Goal: Obtain resource: Obtain resource

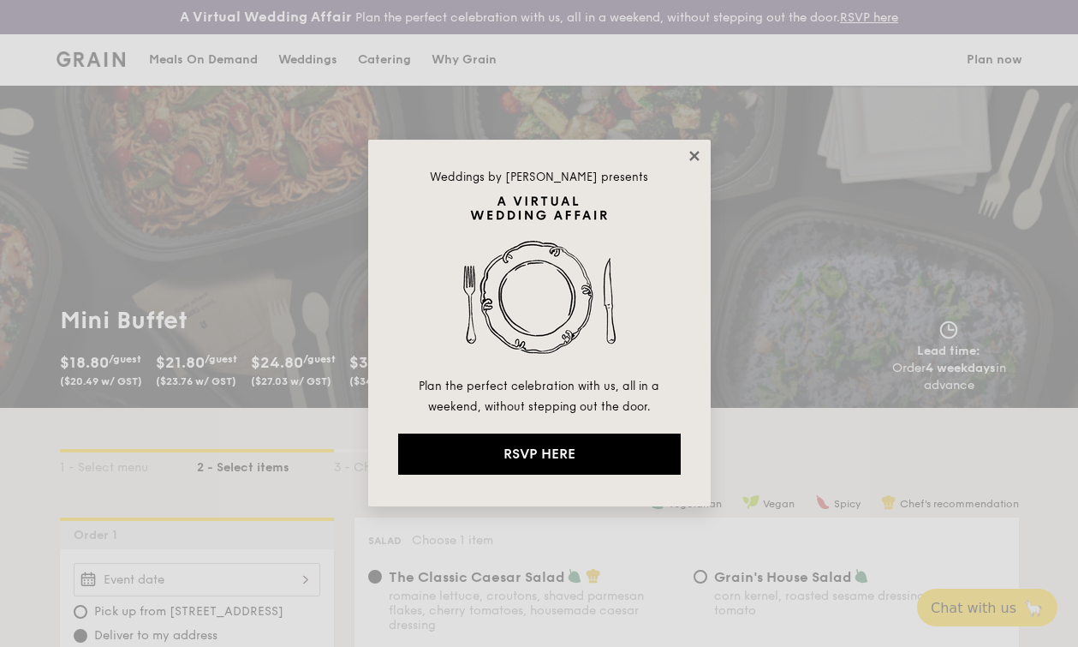
click at [690, 154] on icon at bounding box center [694, 155] width 15 height 15
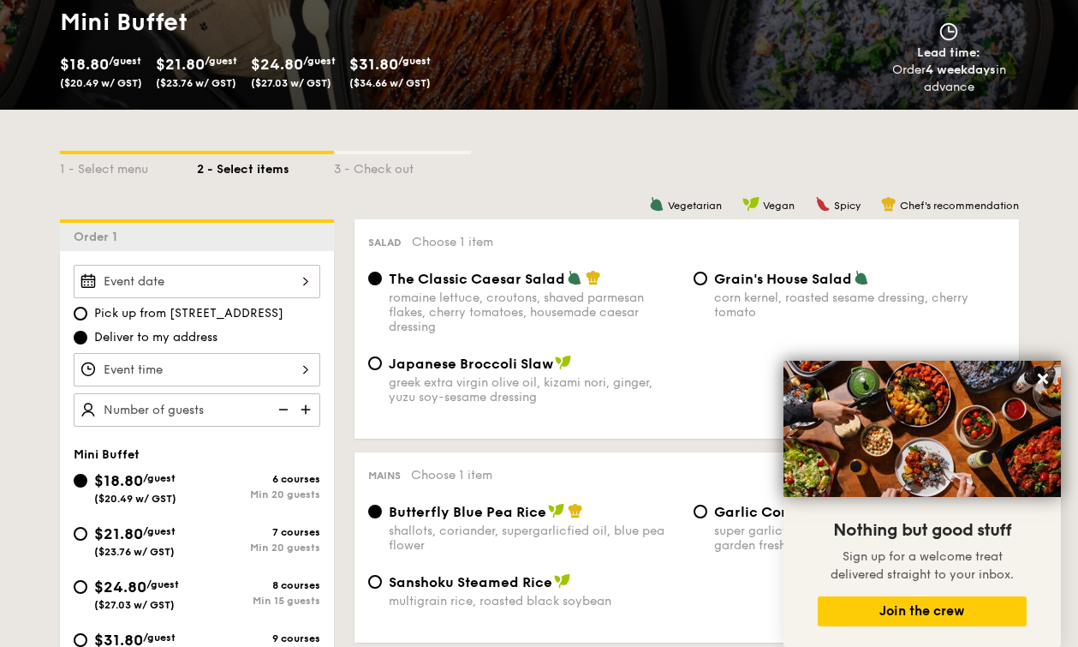
scroll to position [255, 0]
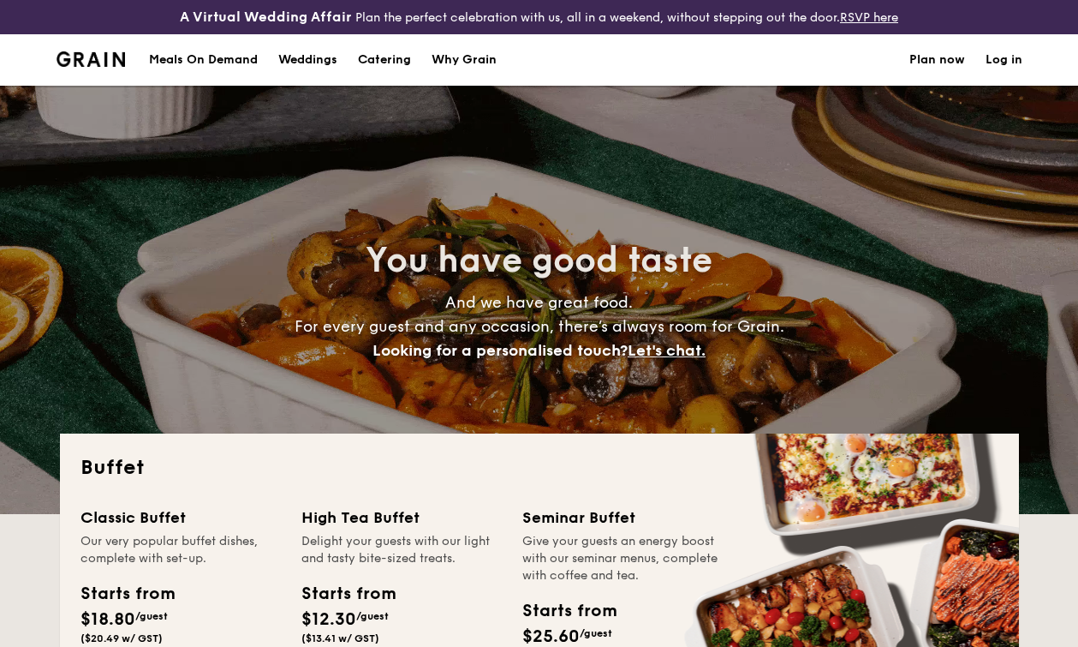
select select
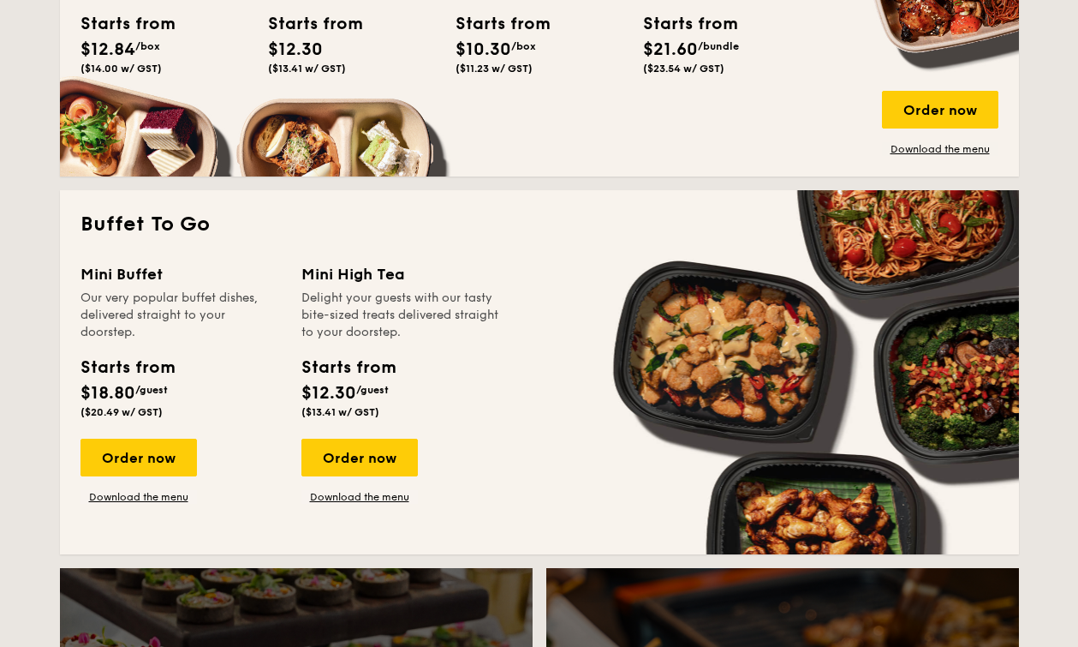
scroll to position [1002, 0]
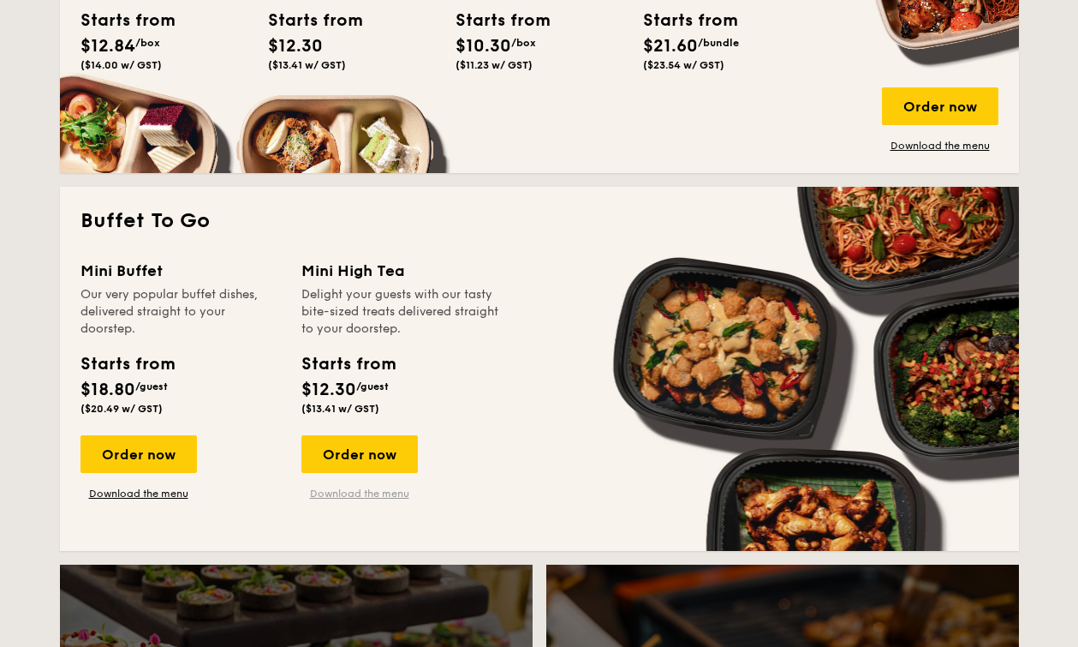
click at [349, 500] on link "Download the menu" at bounding box center [360, 494] width 116 height 14
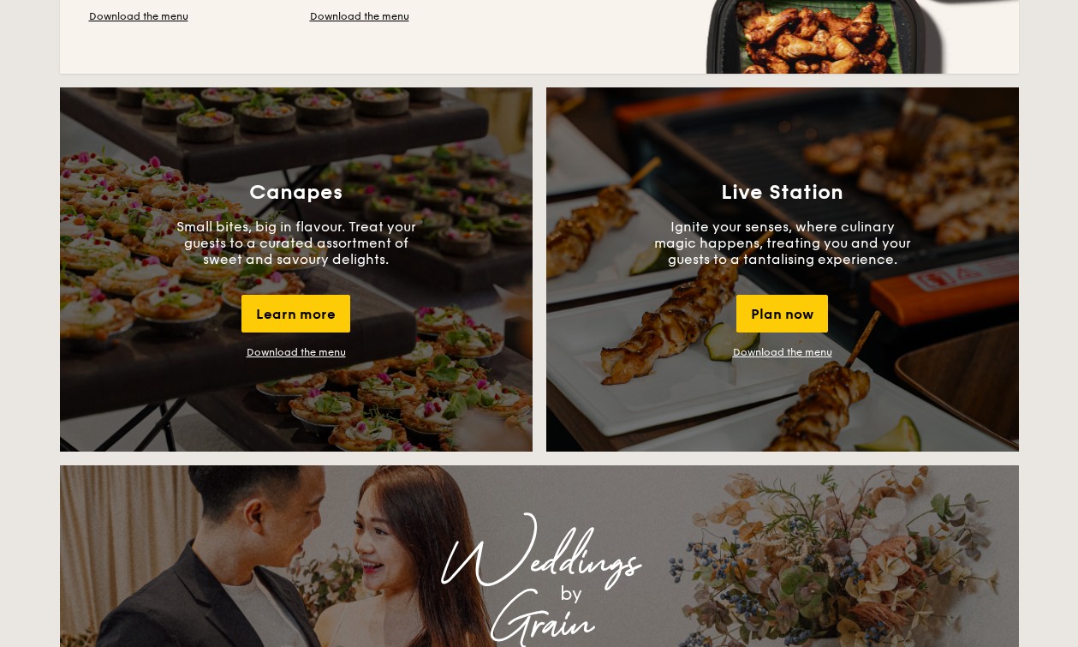
scroll to position [1597, 0]
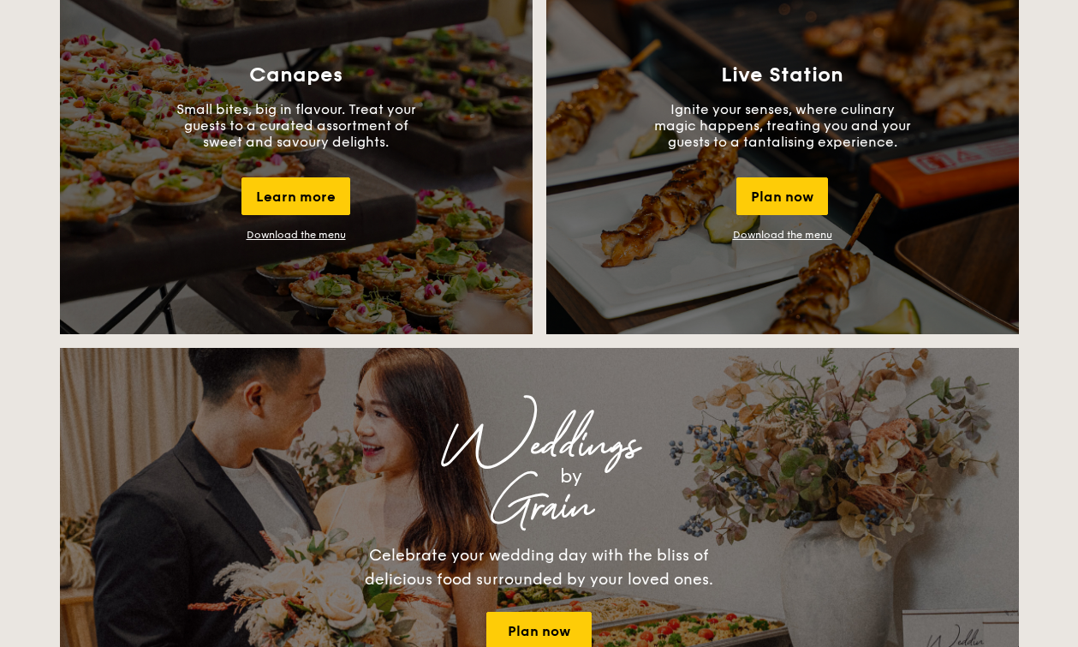
click at [280, 241] on link "Download the menu" at bounding box center [296, 235] width 99 height 12
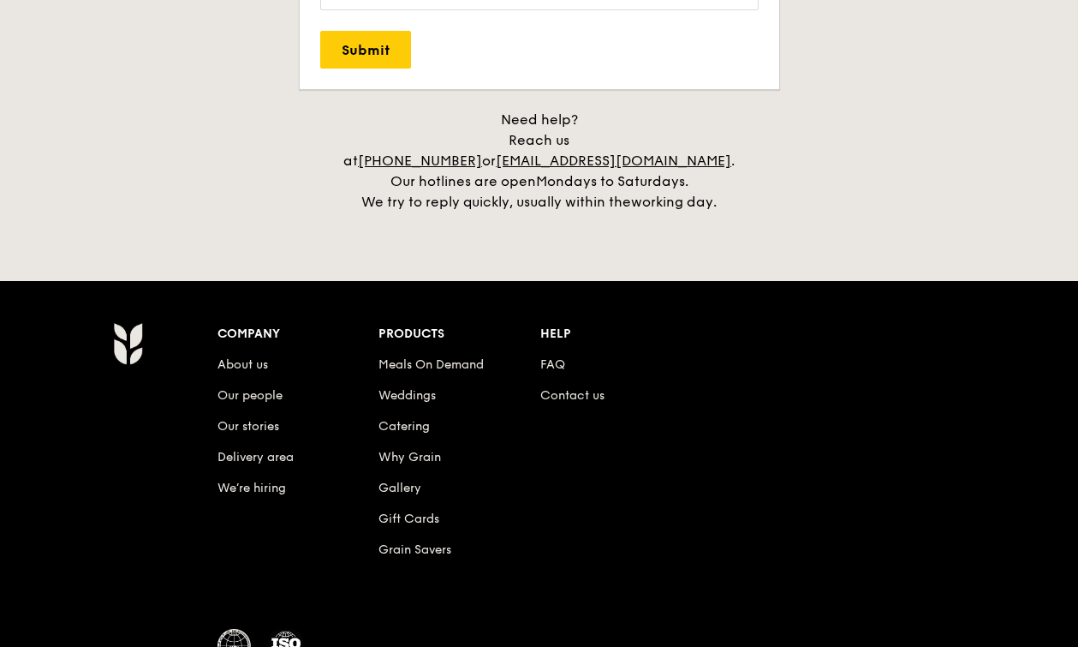
scroll to position [3567, 0]
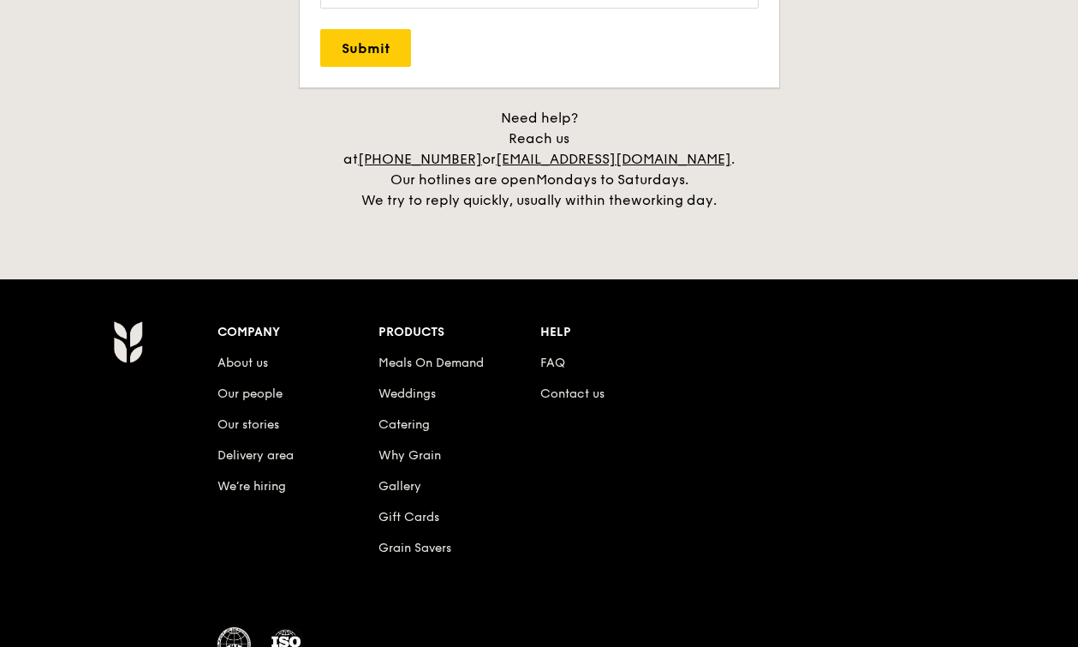
click at [405, 427] on li "Catering" at bounding box center [460, 421] width 162 height 31
click at [406, 420] on link "Catering" at bounding box center [404, 424] width 51 height 15
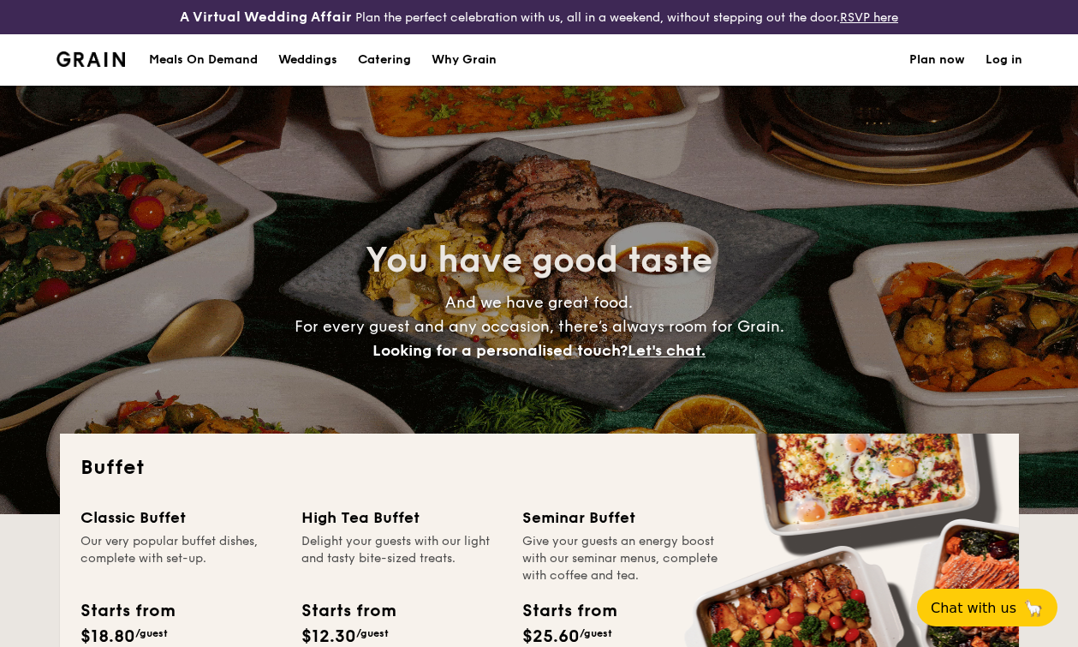
select select
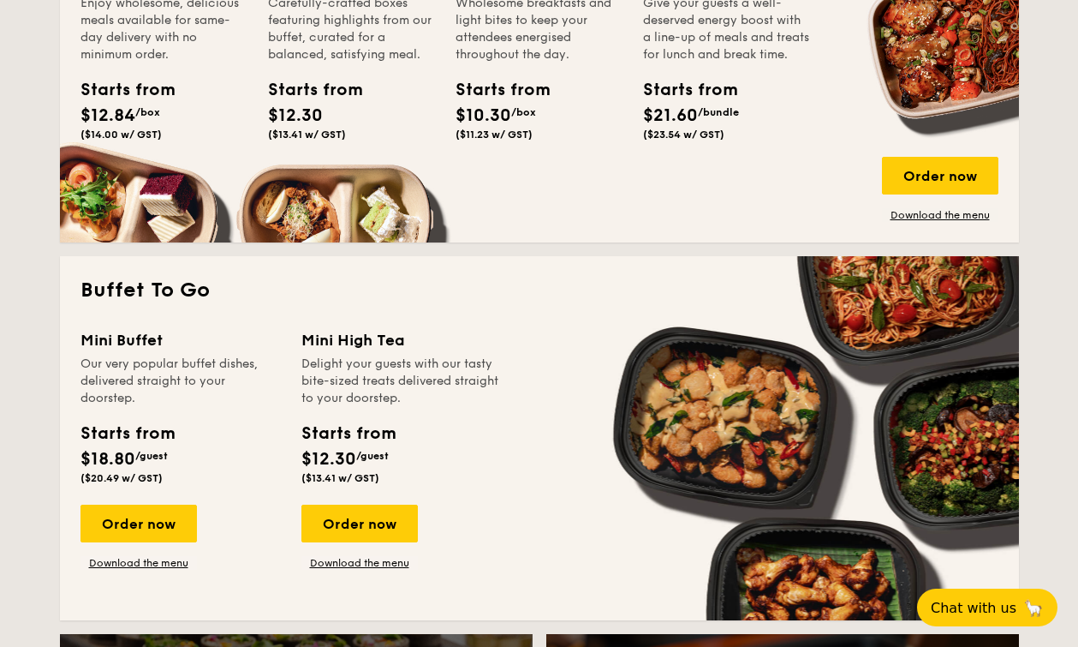
scroll to position [939, 0]
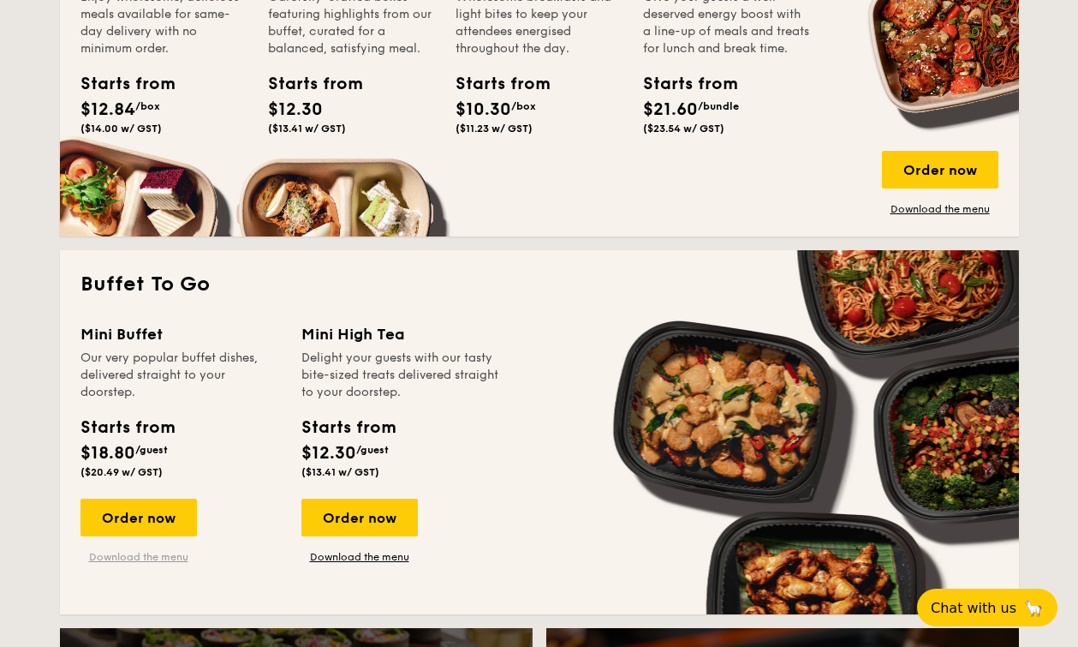
click at [112, 564] on link "Download the menu" at bounding box center [139, 557] width 116 height 14
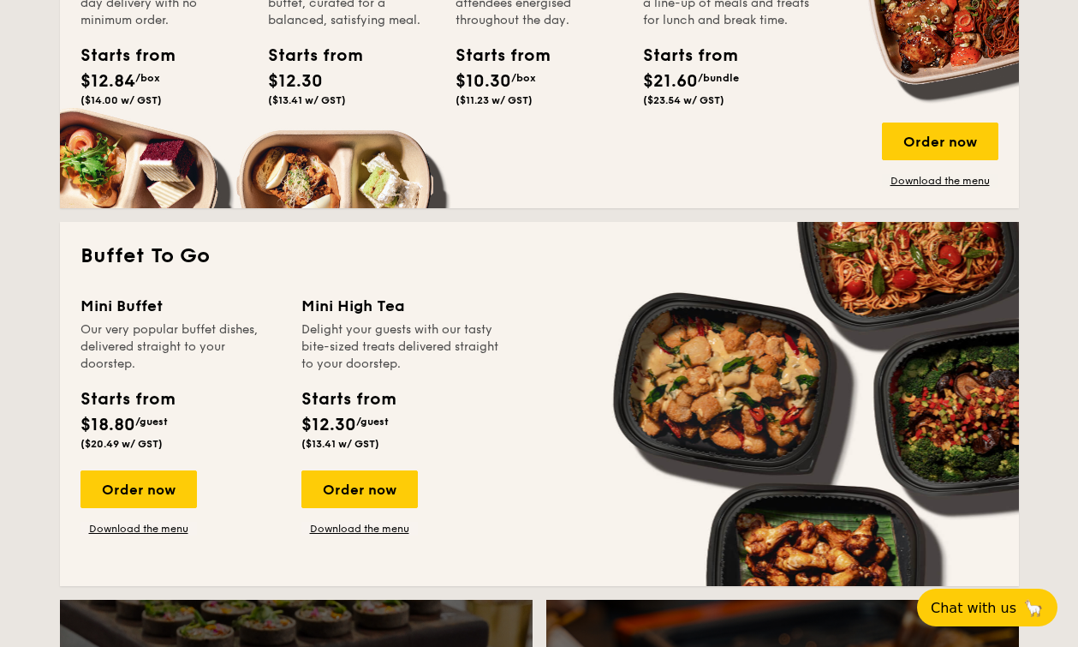
scroll to position [969, 0]
